Goal: Task Accomplishment & Management: Manage account settings

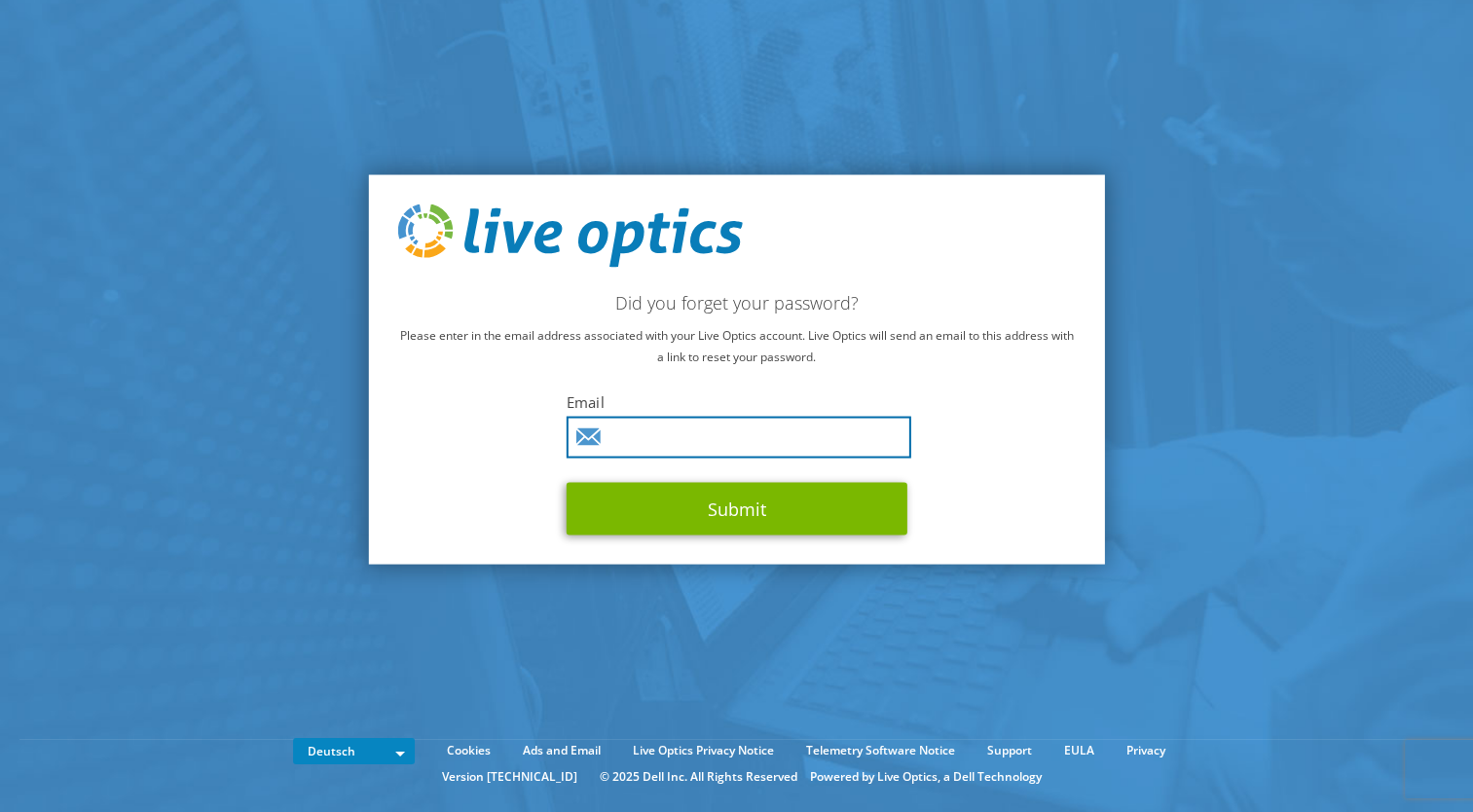
click at [723, 449] on input "text" at bounding box center [738, 438] width 344 height 42
type input "[EMAIL_ADDRESS][DOMAIN_NAME]"
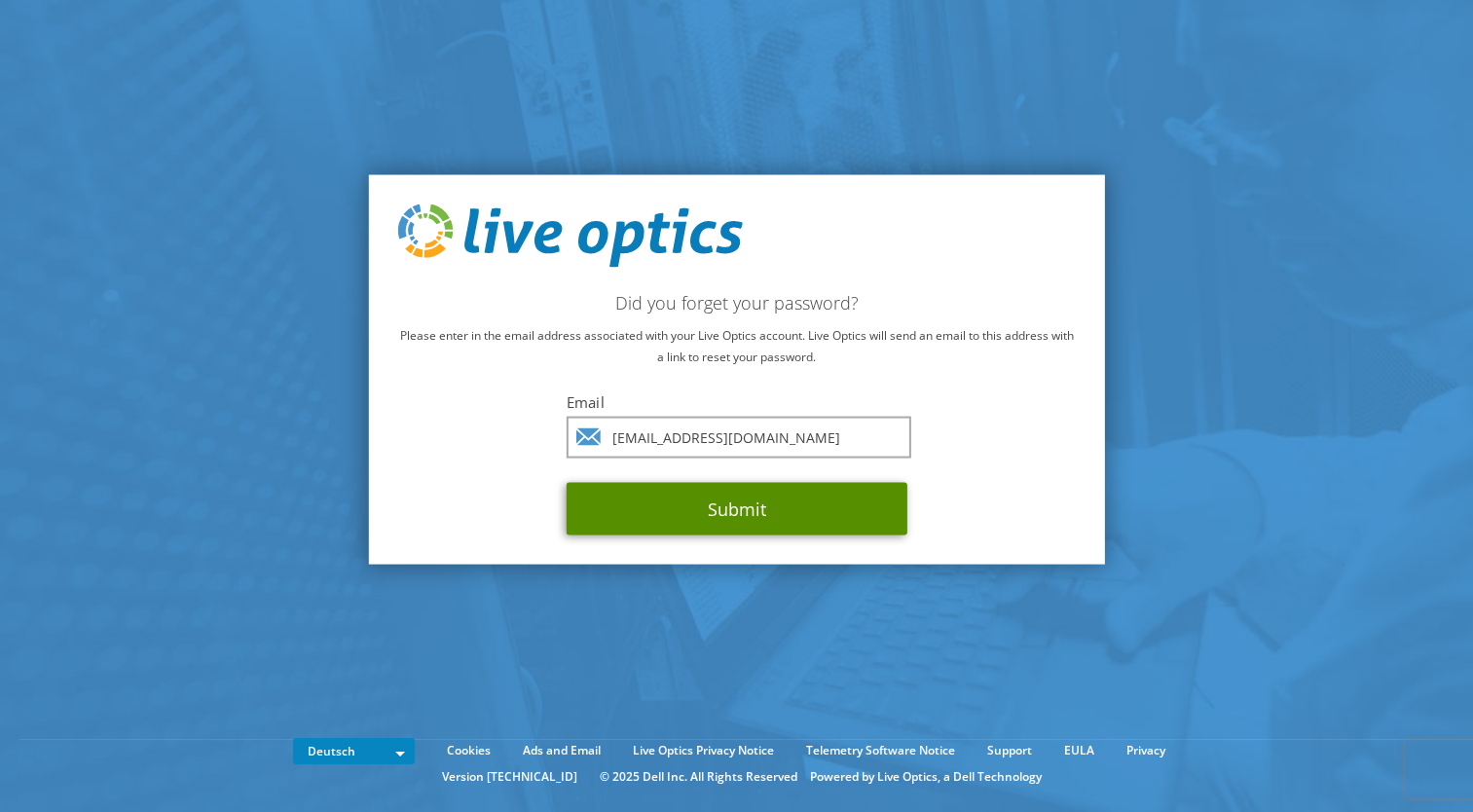
click at [770, 508] on button "Submit" at bounding box center [736, 508] width 340 height 53
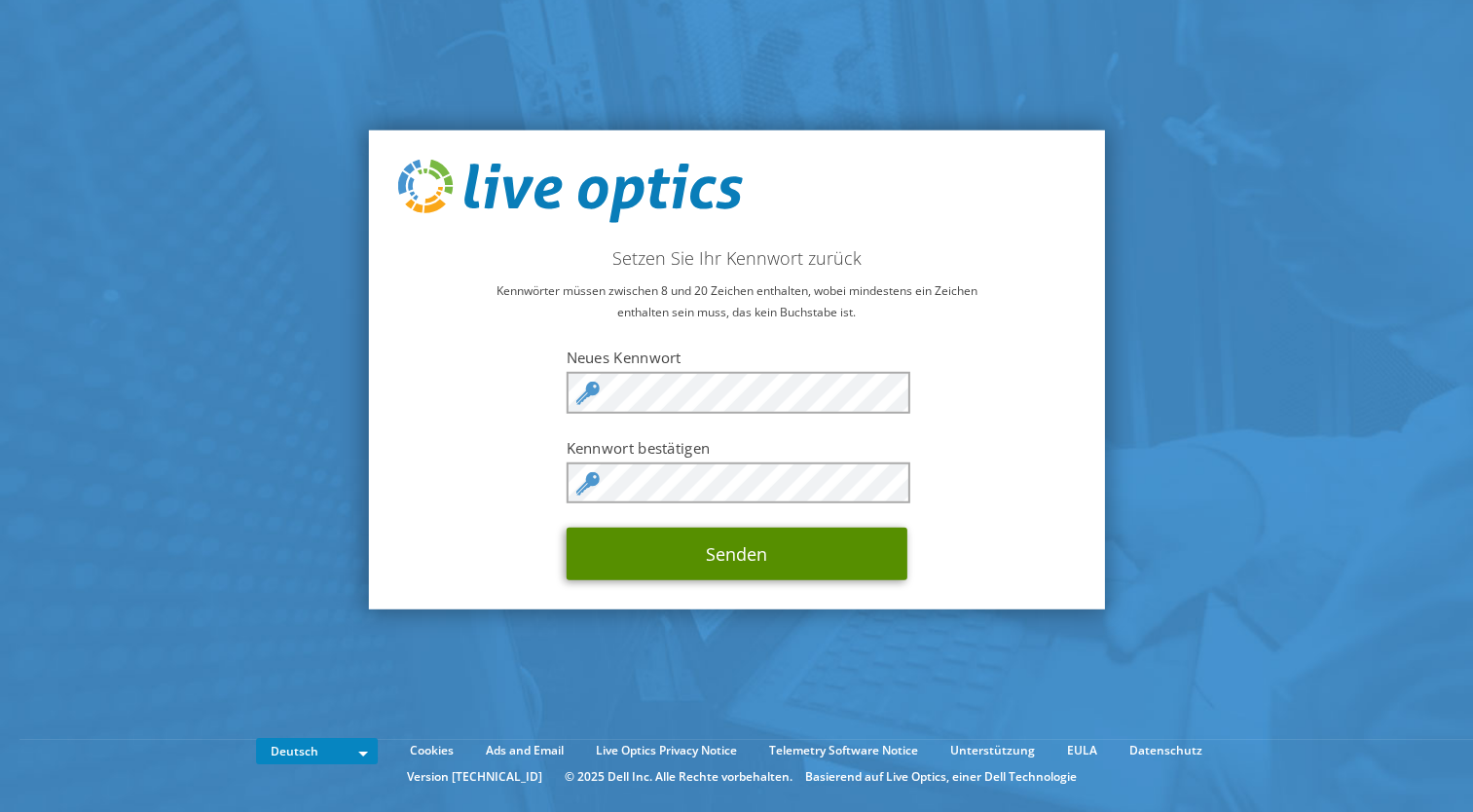
click at [714, 557] on button "Senden" at bounding box center [736, 553] width 340 height 53
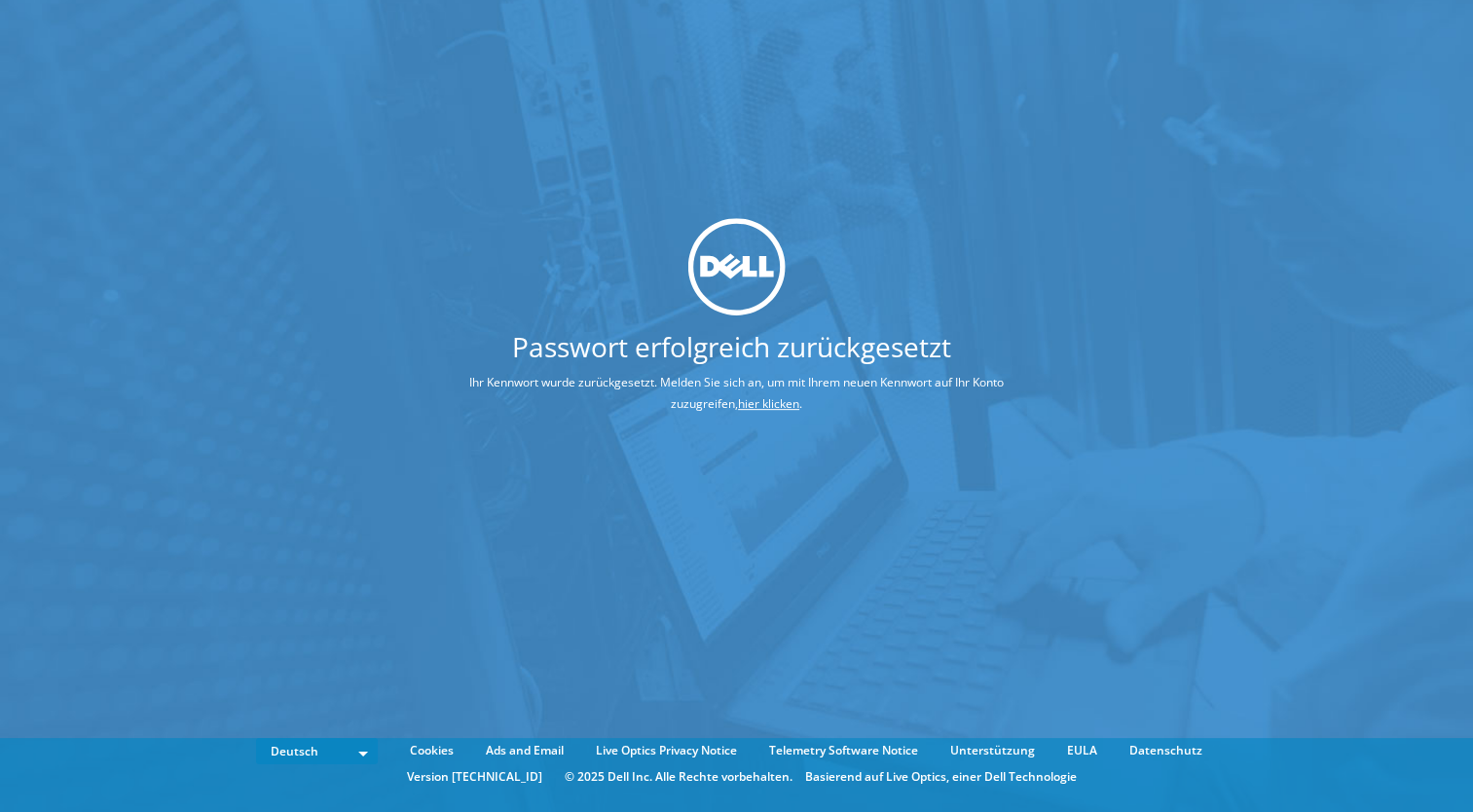
click at [451, 245] on div at bounding box center [736, 267] width 736 height 98
click at [754, 403] on link "hier klicken" at bounding box center [768, 403] width 62 height 17
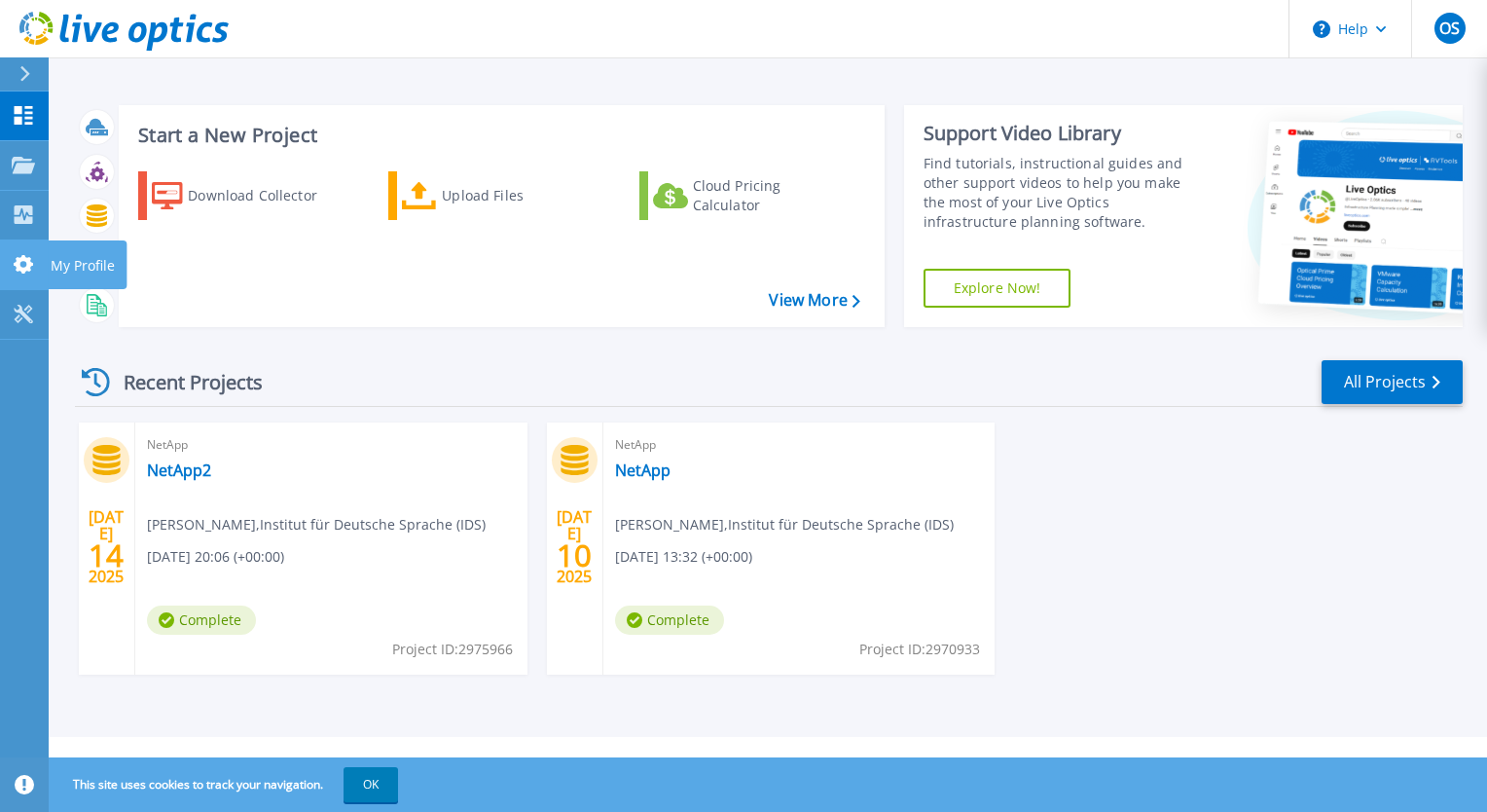
click at [98, 265] on p "My Profile" at bounding box center [83, 266] width 65 height 51
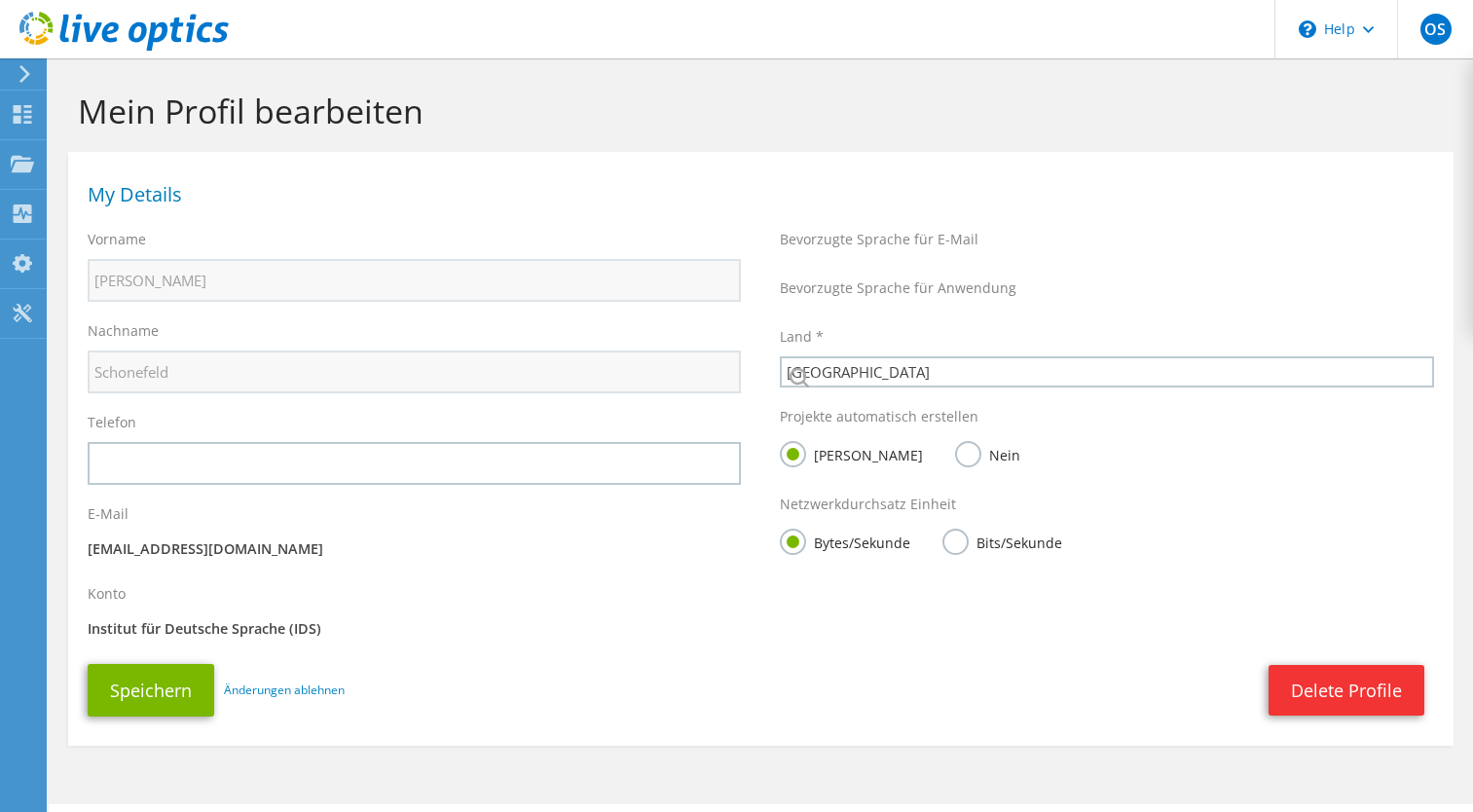
select select "56"
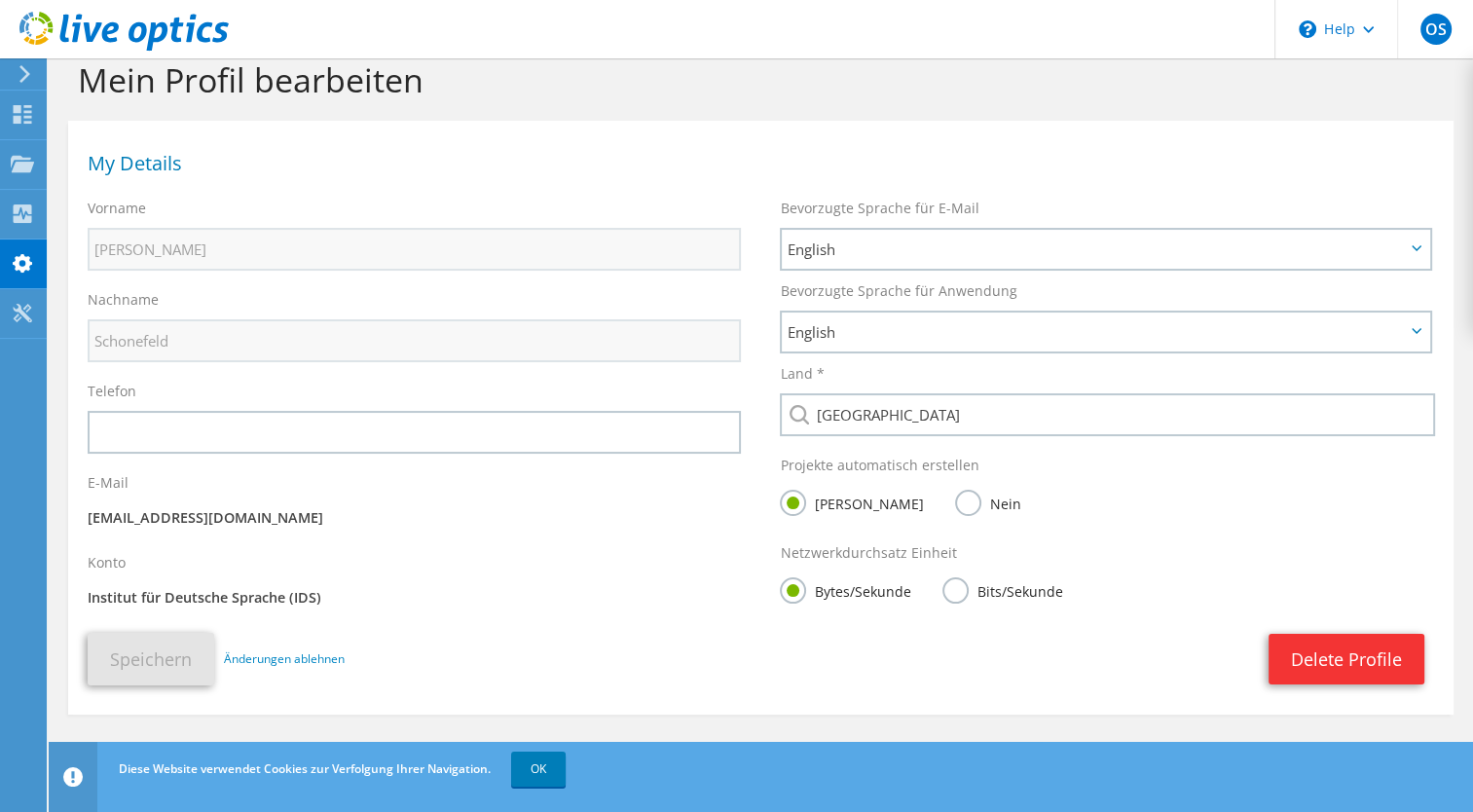
scroll to position [49, 0]
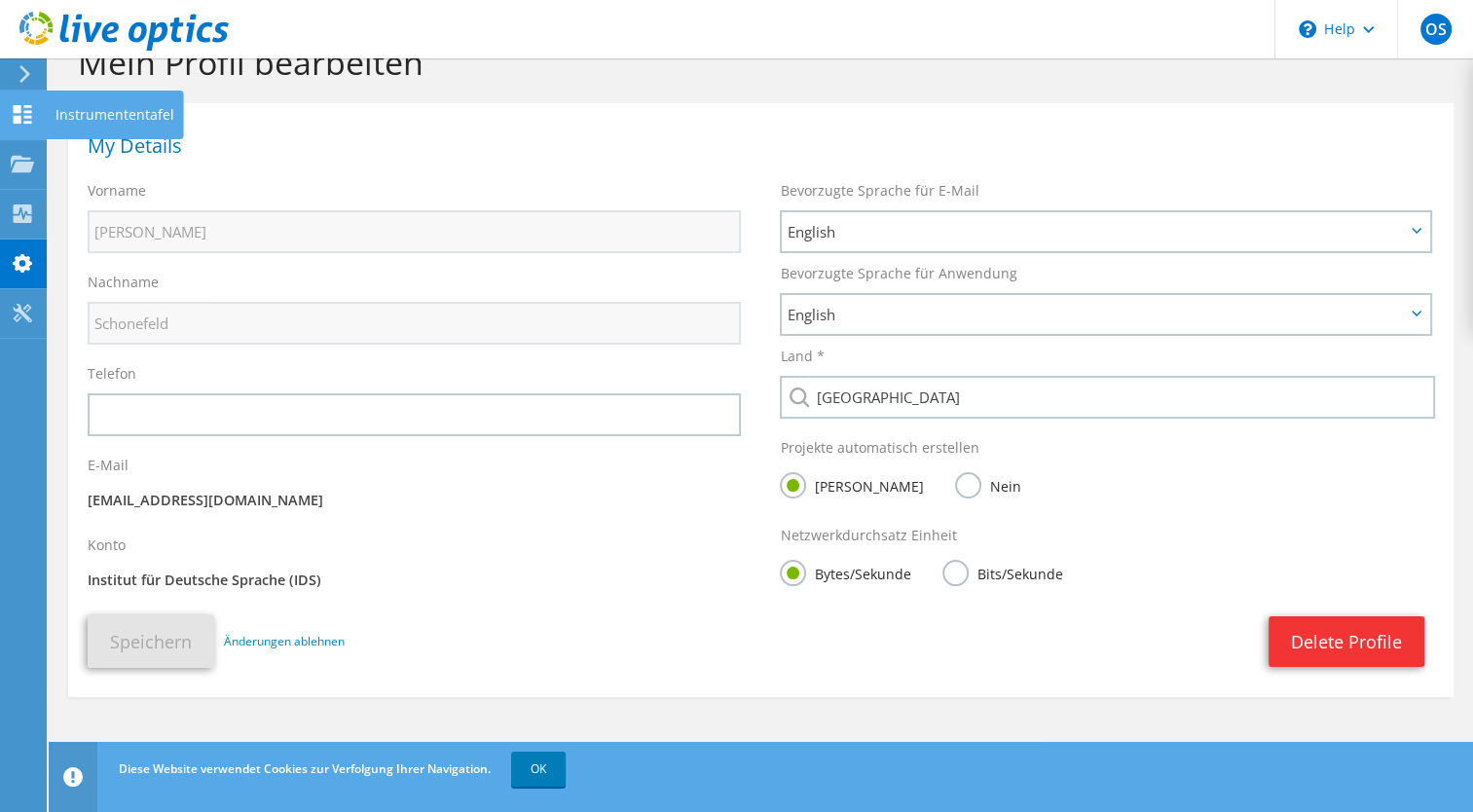
click at [12, 111] on icon at bounding box center [22, 114] width 23 height 19
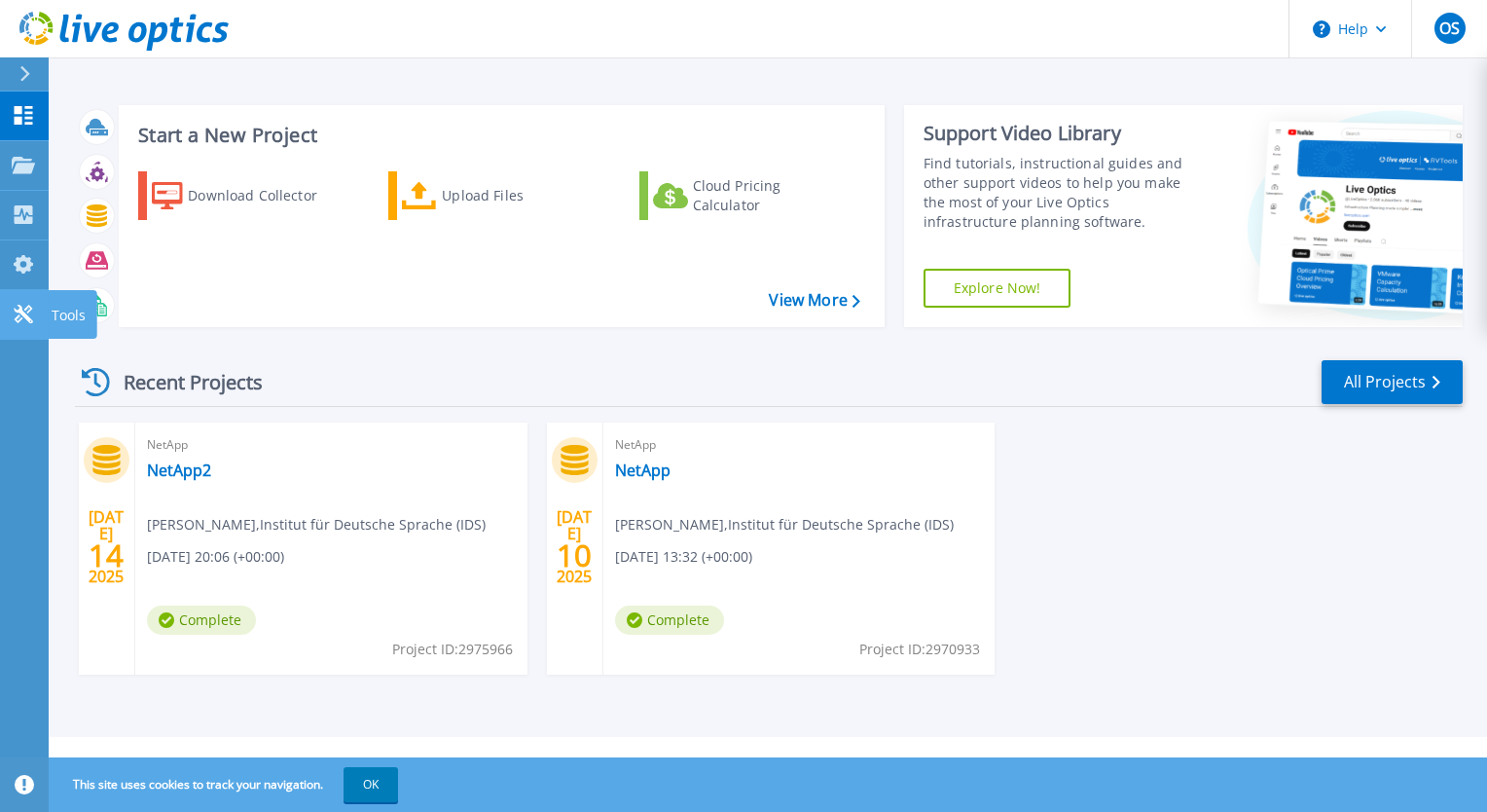
click at [90, 310] on div "Tools" at bounding box center [72, 313] width 49 height 49
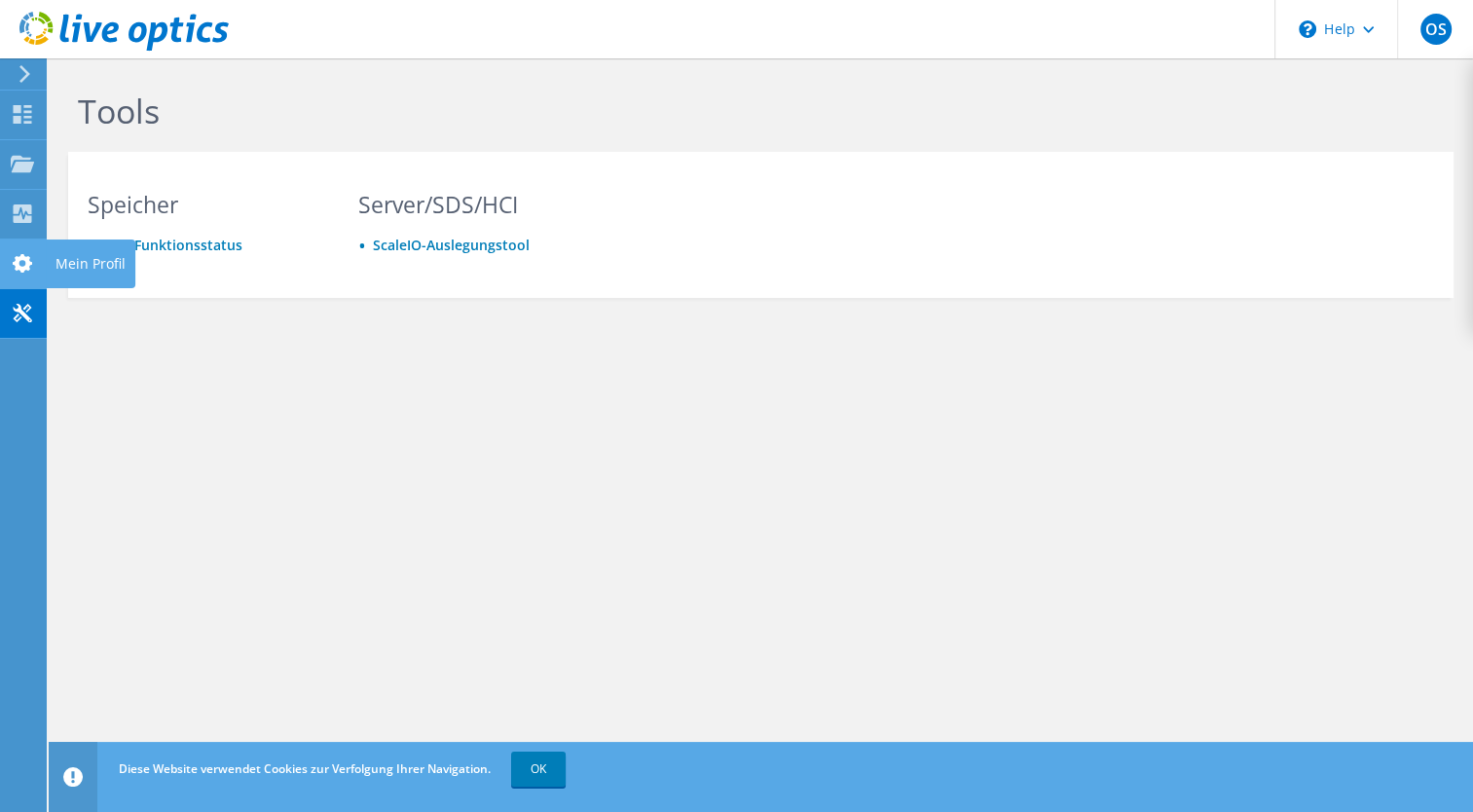
click at [85, 270] on div "Mein Profil" at bounding box center [91, 264] width 90 height 49
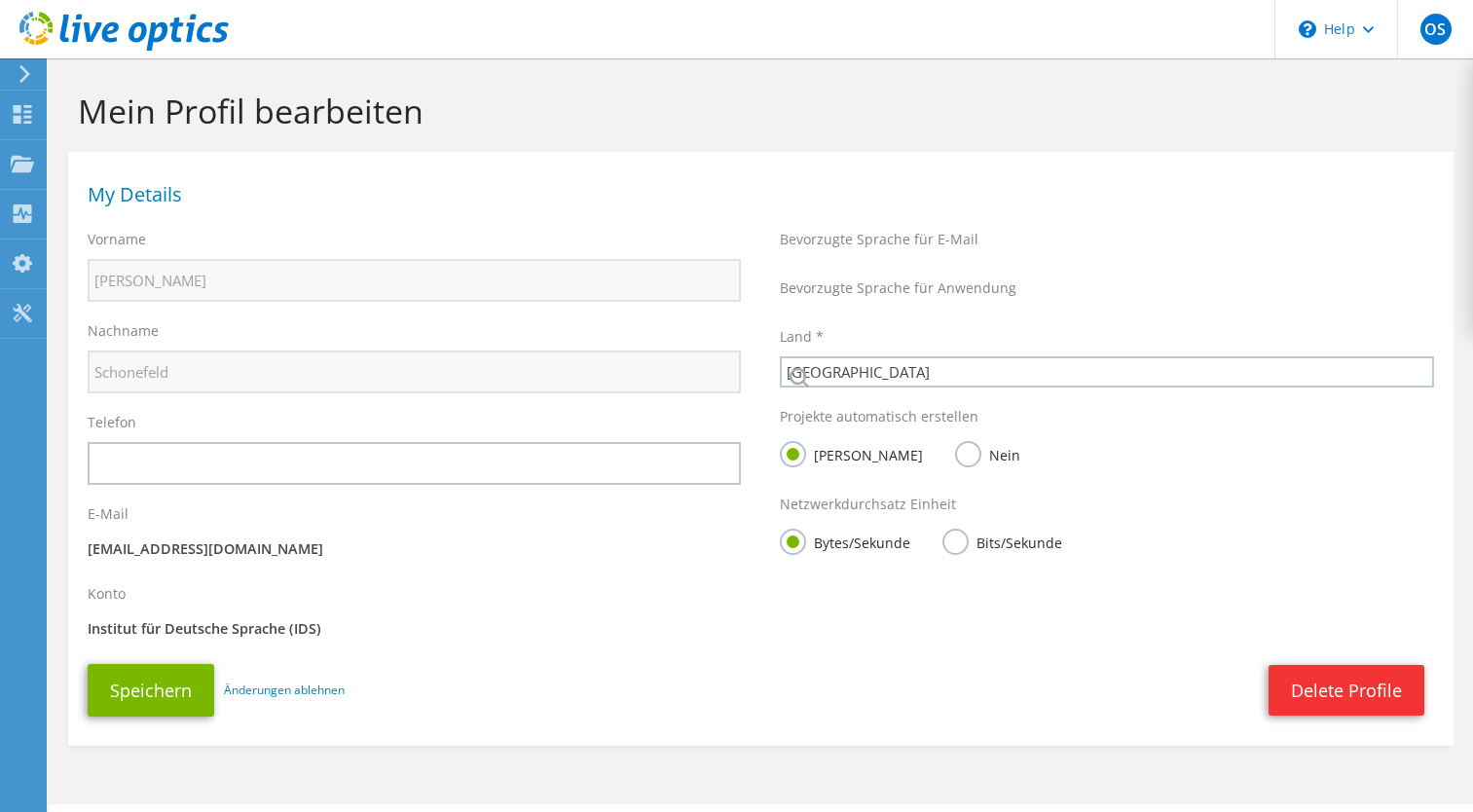
select select "56"
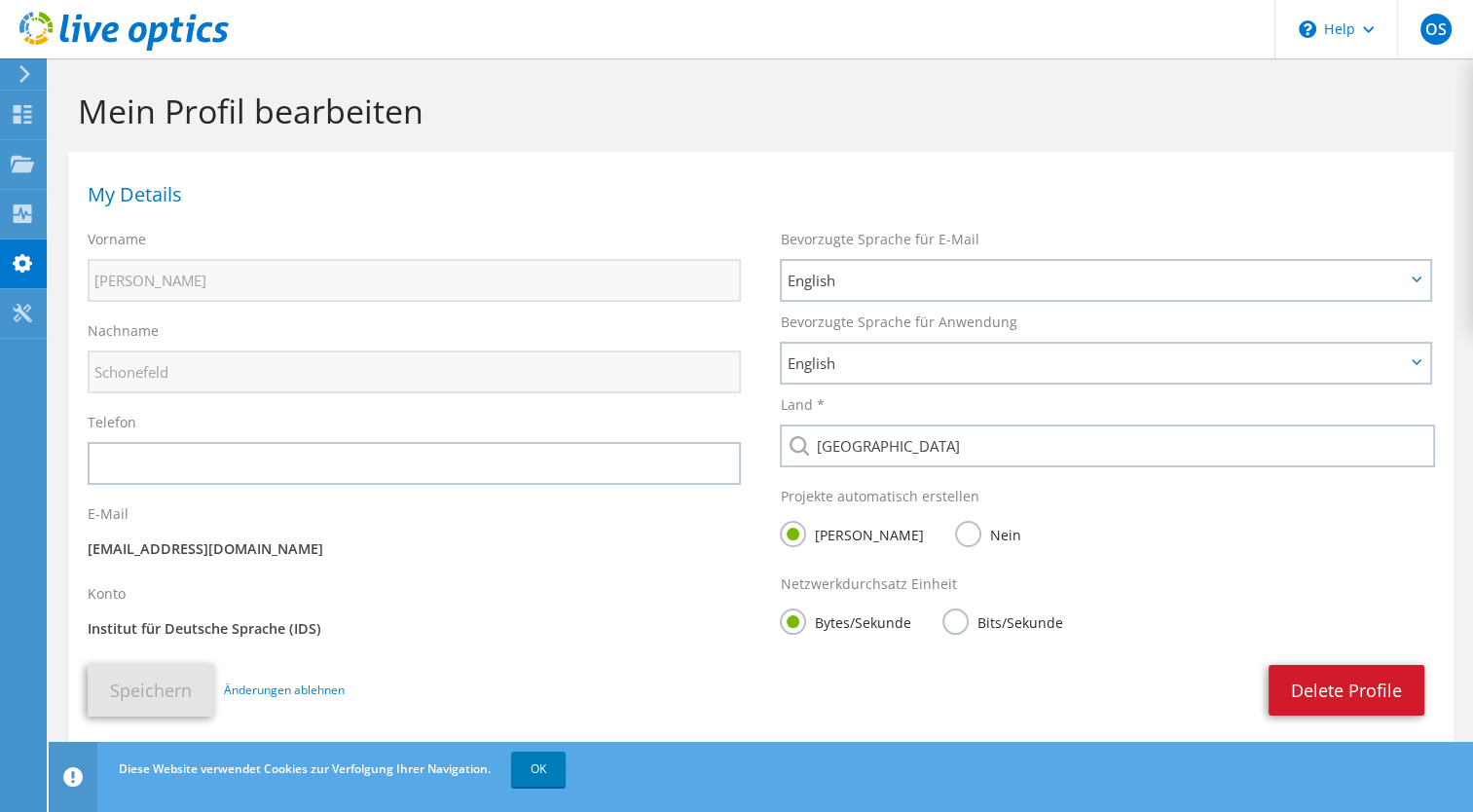
click at [1344, 680] on link "Delete Profile" at bounding box center [1346, 690] width 155 height 51
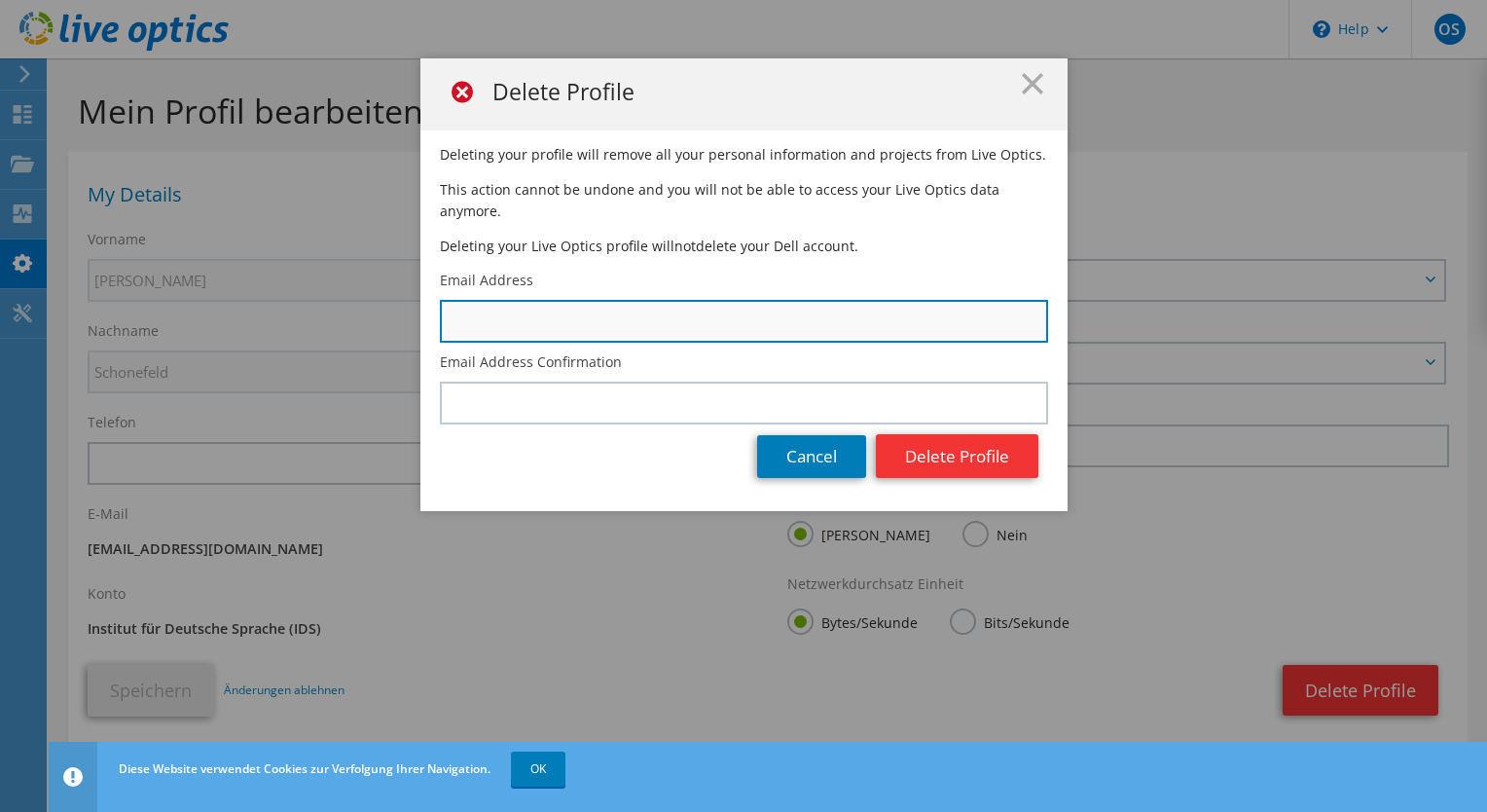
click at [522, 300] on input "text" at bounding box center [744, 320] width 608 height 43
type input "schonefeld@ids-mannheim.de"
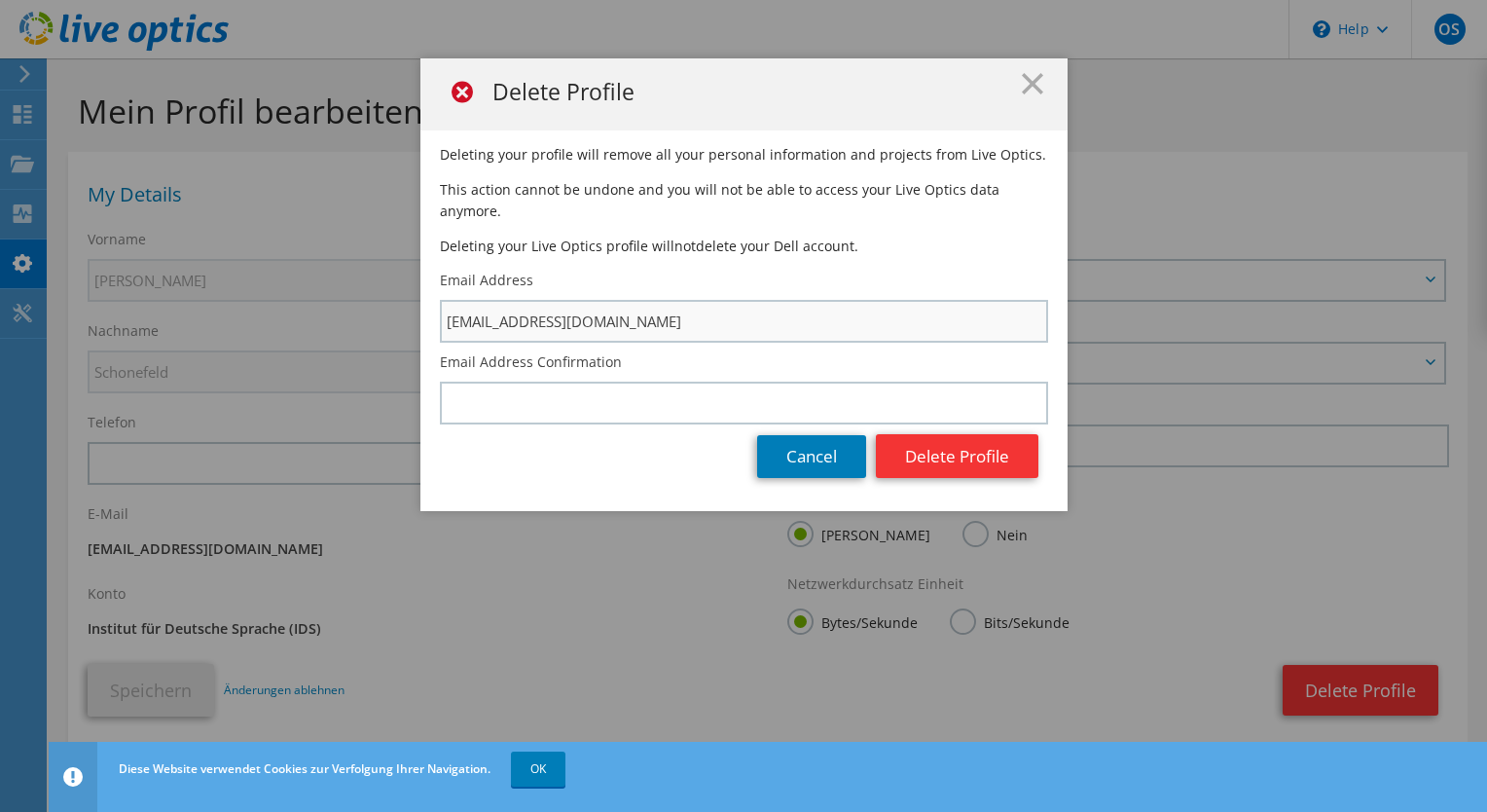
type input "schonefeld@ids-mannheim.de"
click at [969, 434] on button "Delete Profile" at bounding box center [956, 456] width 162 height 44
